Goal: Task Accomplishment & Management: Use online tool/utility

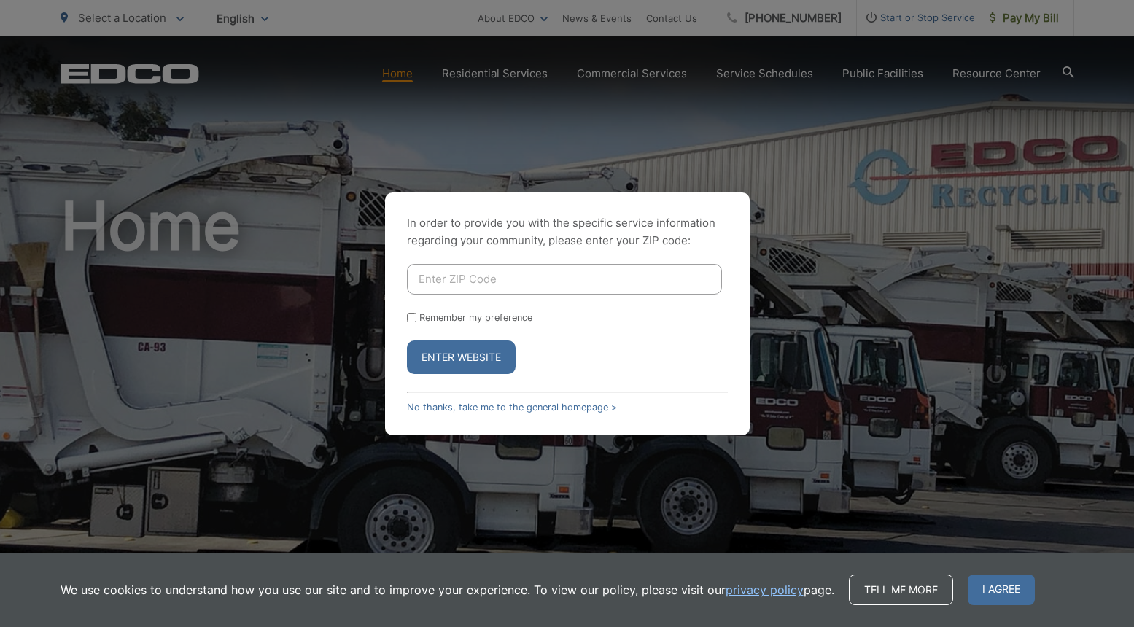
click at [491, 275] on input "Enter ZIP Code" at bounding box center [564, 279] width 315 height 31
type input "92118"
click at [411, 317] on input "Remember my preference" at bounding box center [411, 317] width 9 height 9
checkbox input "true"
click at [458, 362] on button "Enter Website" at bounding box center [461, 358] width 109 height 34
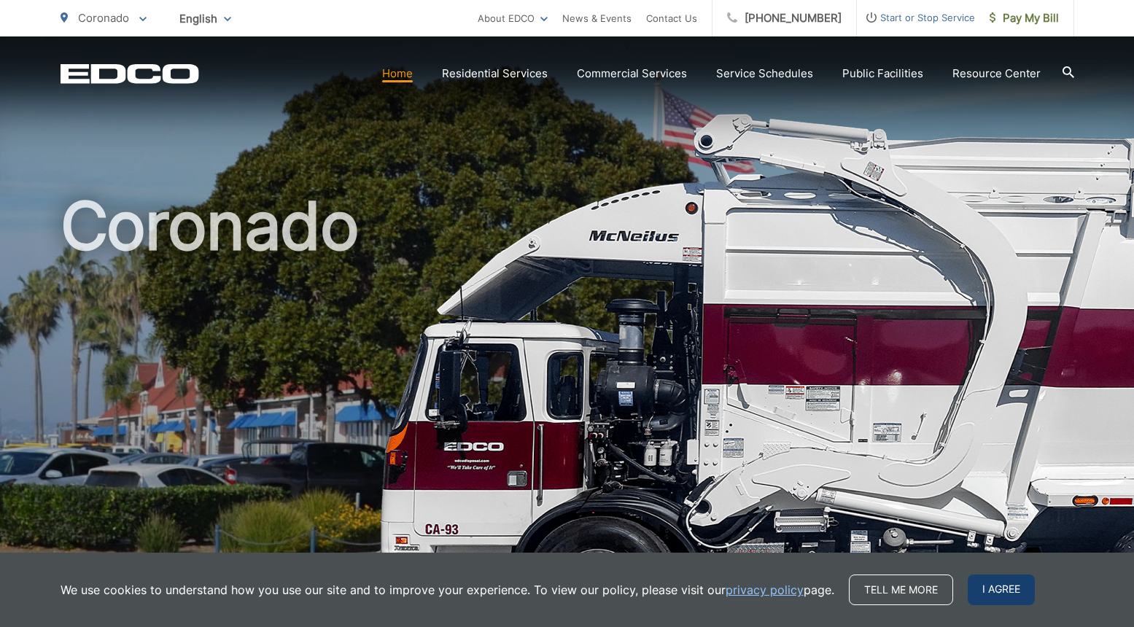
click at [1004, 599] on span "I agree" at bounding box center [1001, 590] width 67 height 31
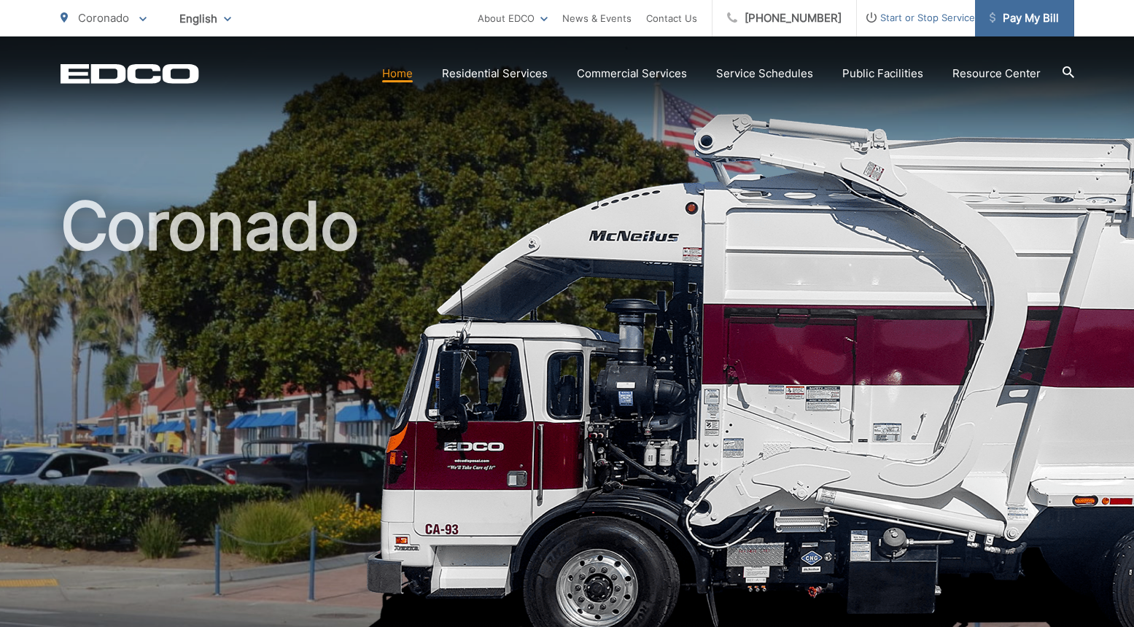
click at [1049, 20] on span "Pay My Bill" at bounding box center [1024, 18] width 69 height 18
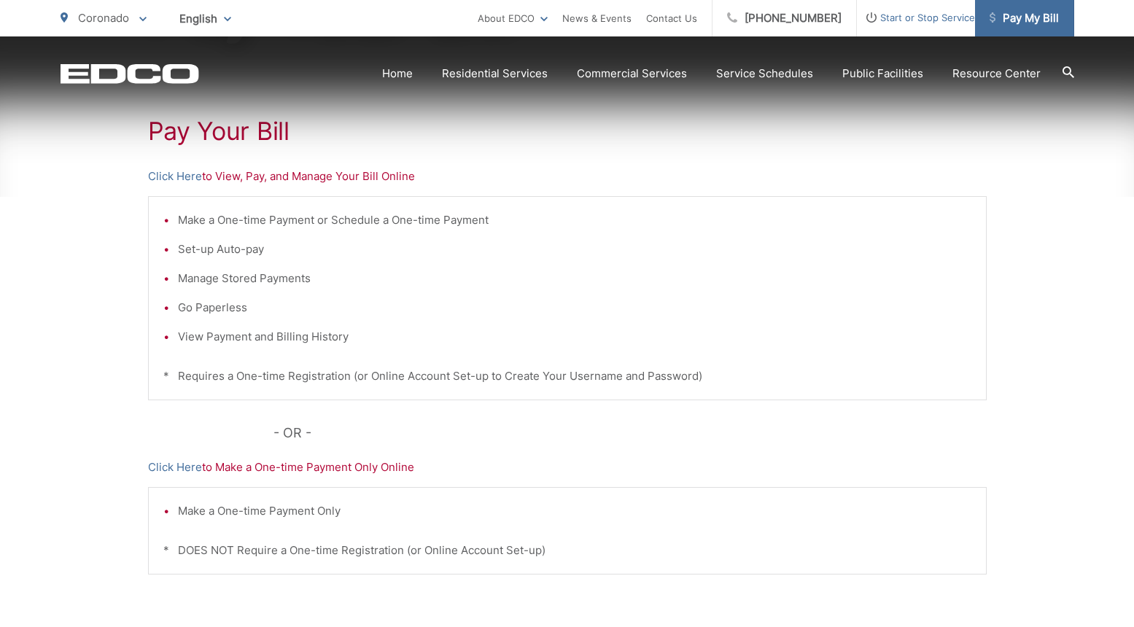
scroll to position [265, 0]
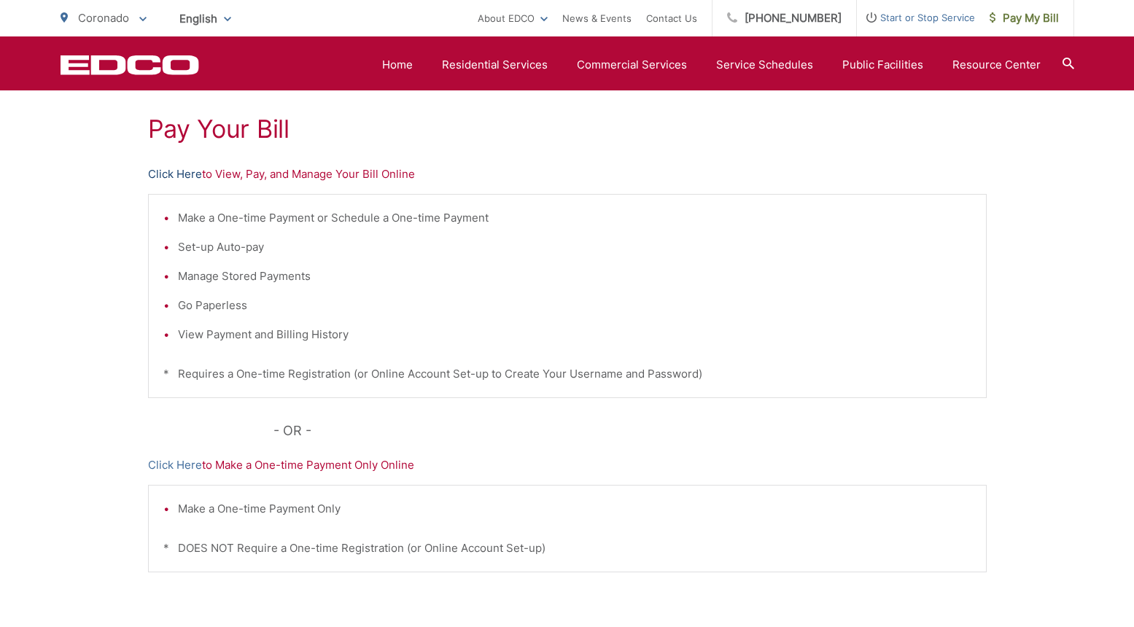
click at [179, 175] on link "Click Here" at bounding box center [175, 175] width 54 height 18
